Goal: Complete application form

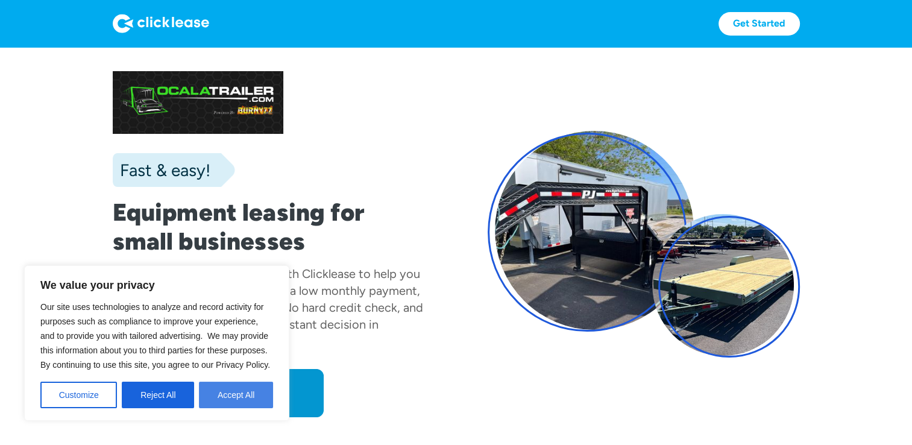
click at [227, 390] on button "Accept All" at bounding box center [236, 394] width 74 height 27
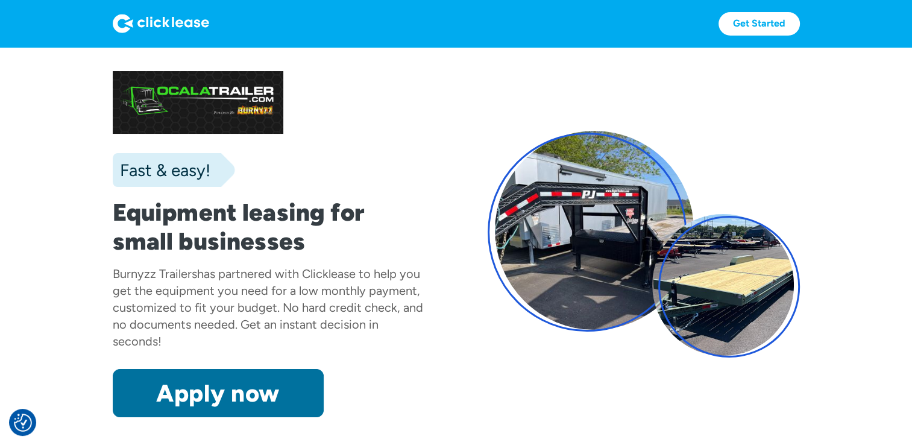
click at [211, 389] on link "Apply now" at bounding box center [218, 393] width 211 height 48
click at [272, 387] on link "Apply now" at bounding box center [218, 393] width 211 height 48
click at [274, 390] on link "Apply now" at bounding box center [218, 393] width 211 height 48
